Goal: Task Accomplishment & Management: Use online tool/utility

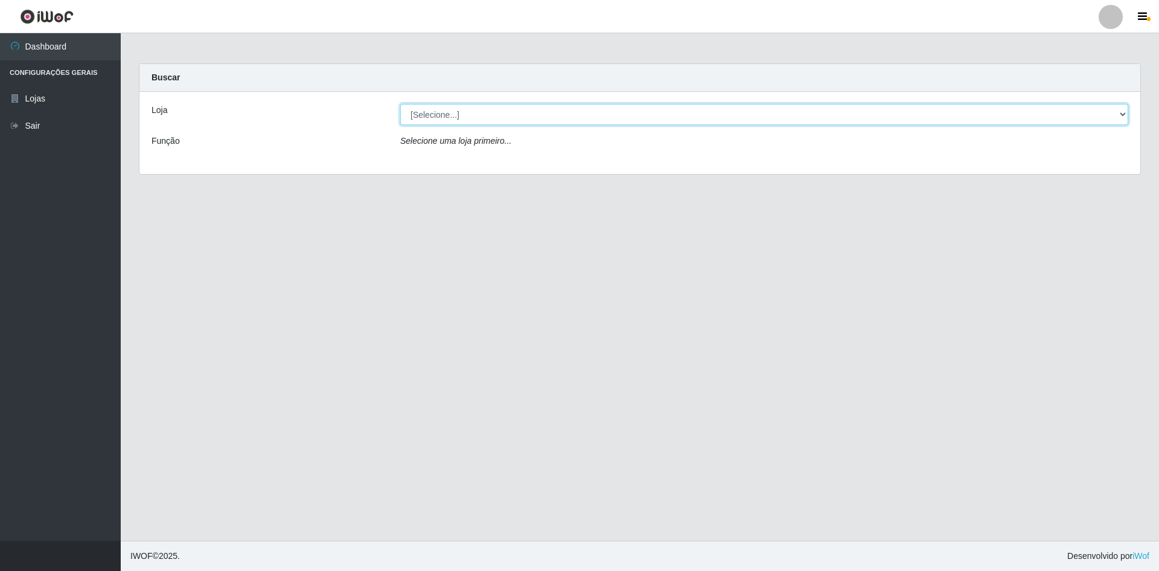
click at [447, 112] on select "[Selecione...] Hiper Queiroz - [GEOGRAPHIC_DATA] [GEOGRAPHIC_DATA] [GEOGRAPHIC_…" at bounding box center [764, 114] width 728 height 21
select select "517"
click at [400, 104] on select "[Selecione...] Hiper Queiroz - [GEOGRAPHIC_DATA] [GEOGRAPHIC_DATA] [GEOGRAPHIC_…" at bounding box center [764, 114] width 728 height 21
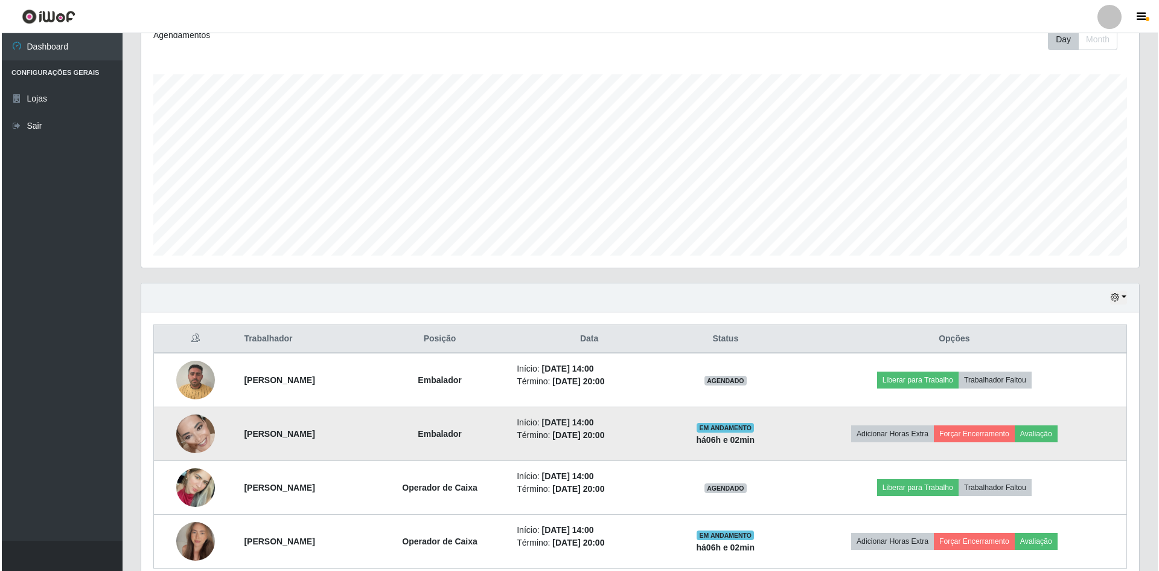
scroll to position [231, 0]
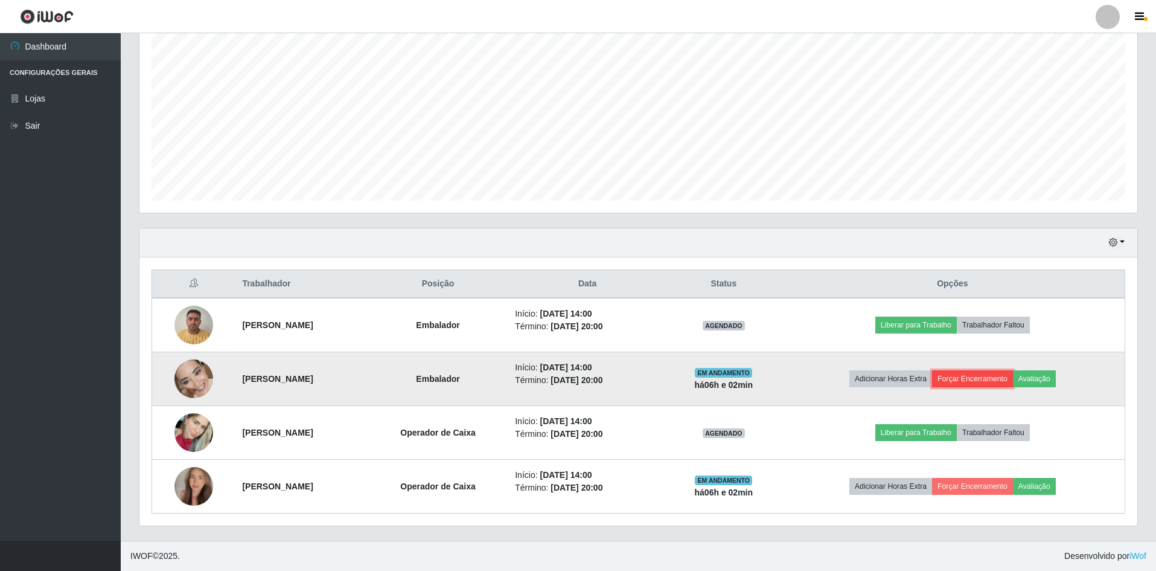
click at [1013, 373] on button "Forçar Encerramento" at bounding box center [972, 378] width 81 height 17
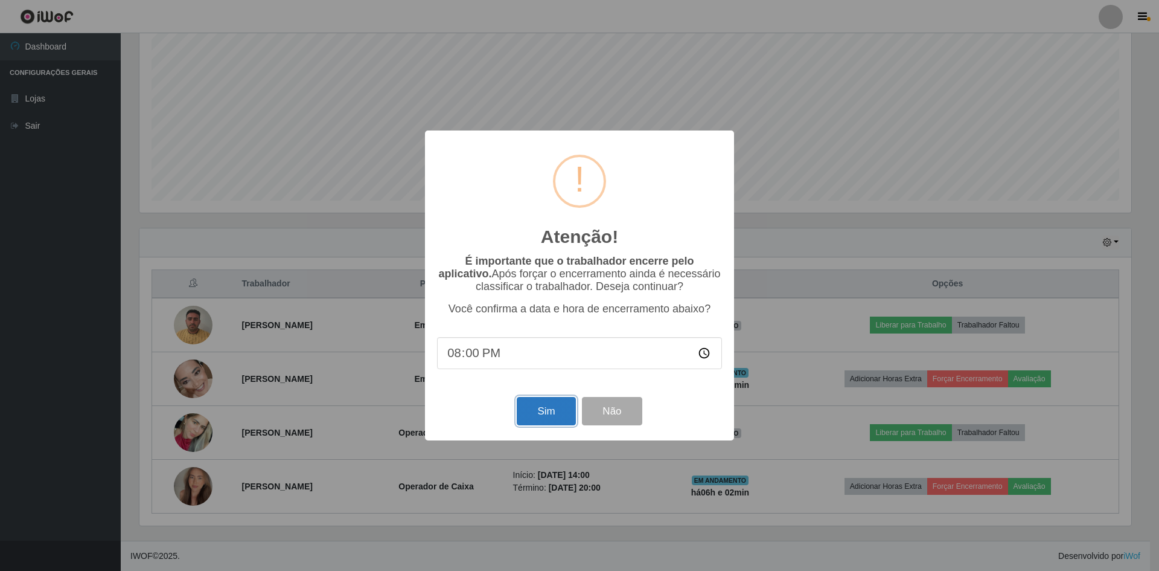
click at [548, 415] on button "Sim" at bounding box center [546, 411] width 59 height 28
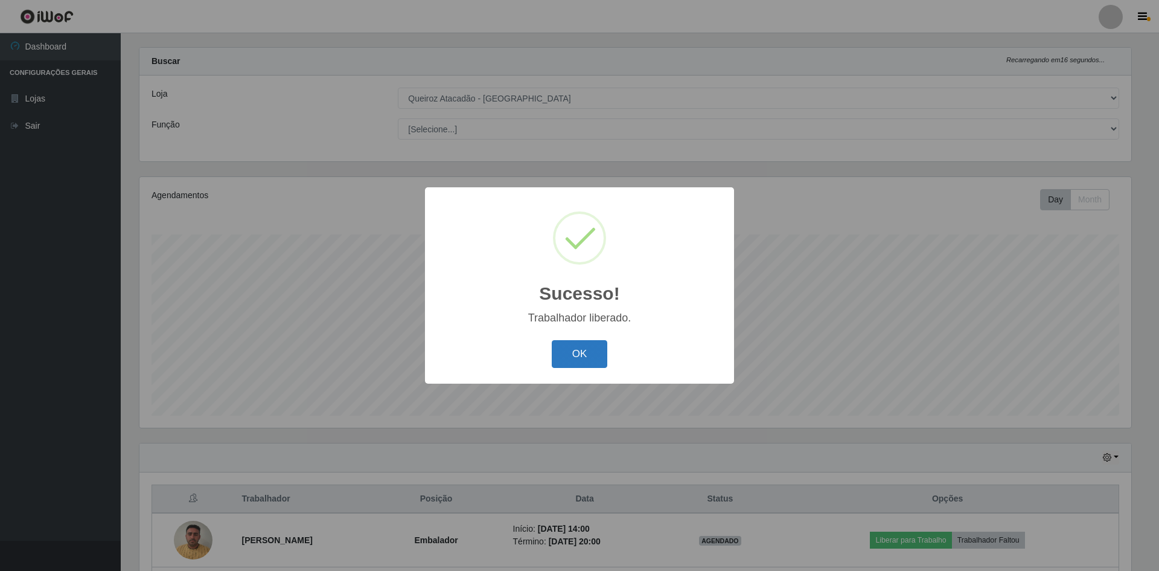
click at [569, 353] on button "OK" at bounding box center [580, 354] width 56 height 28
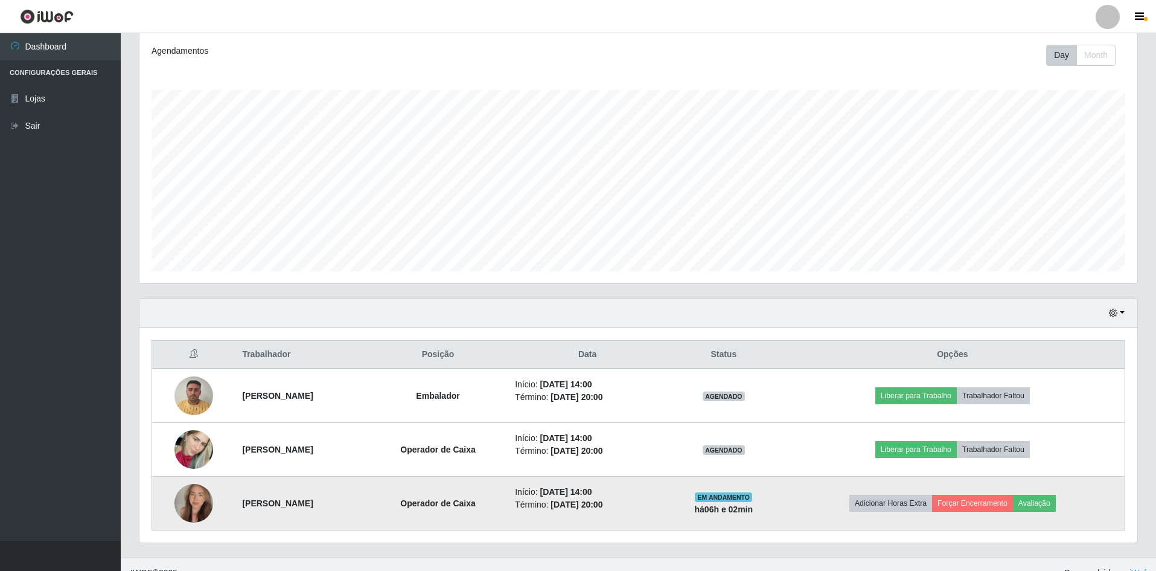
scroll to position [178, 0]
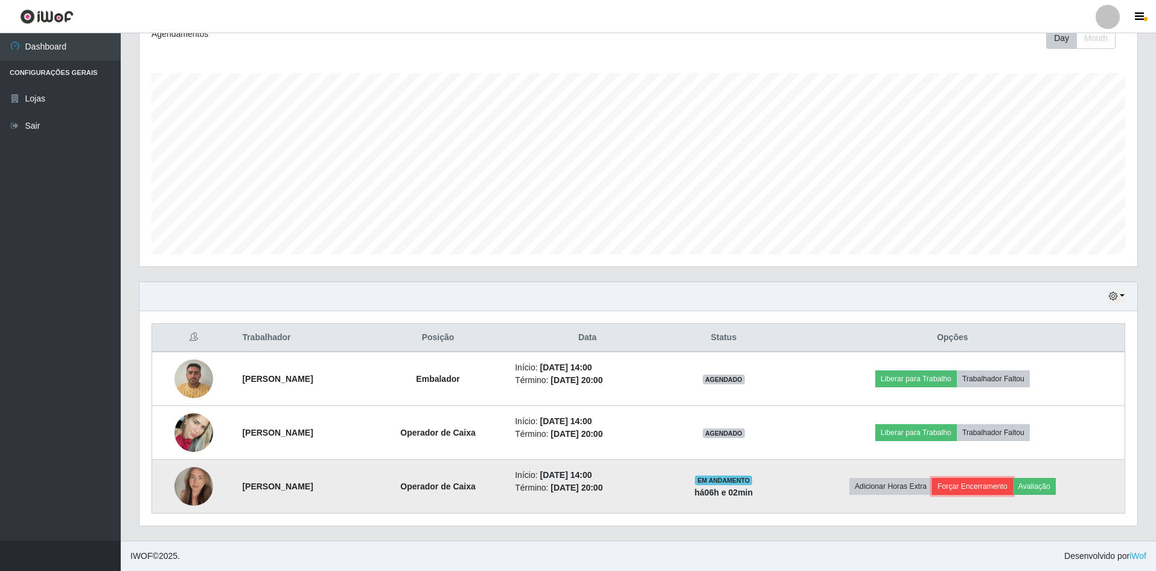
click at [984, 490] on button "Forçar Encerramento" at bounding box center [972, 486] width 81 height 17
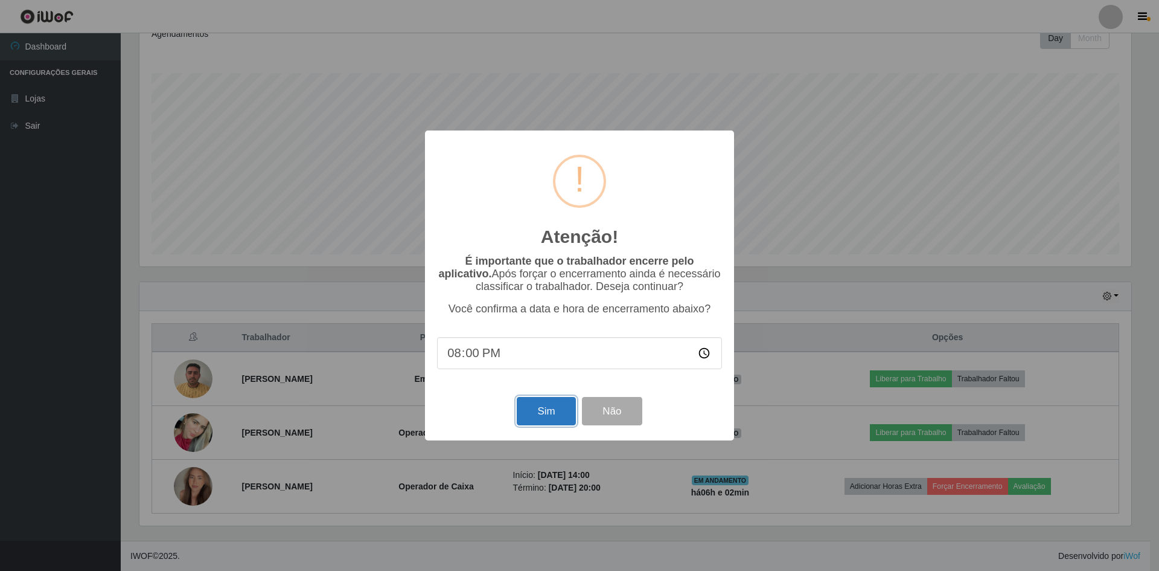
click at [543, 415] on button "Sim" at bounding box center [546, 411] width 59 height 28
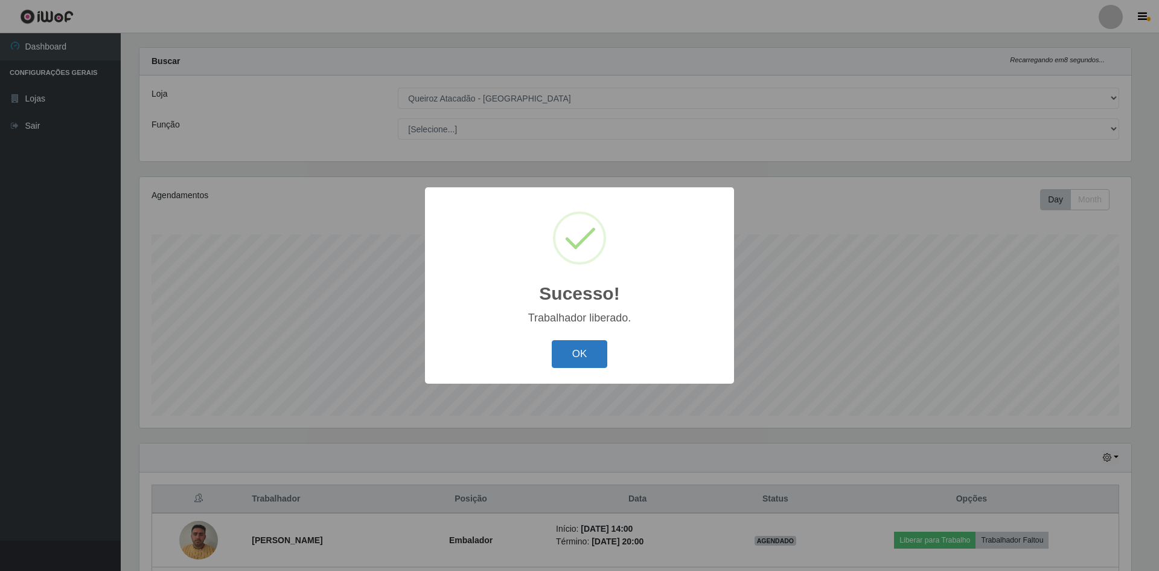
click at [579, 351] on button "OK" at bounding box center [580, 354] width 56 height 28
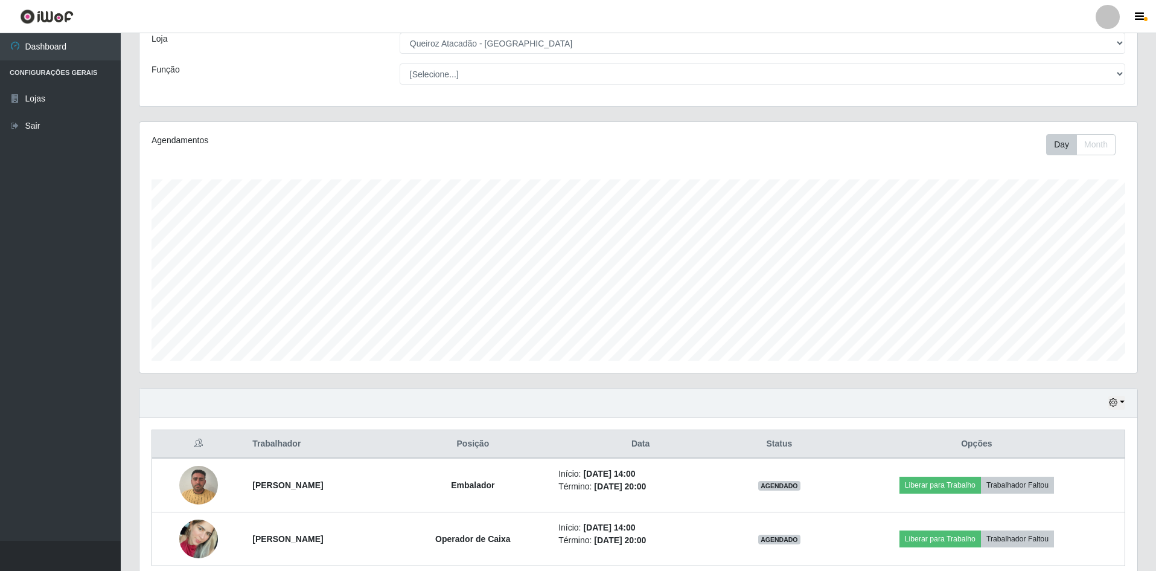
scroll to position [124, 0]
